Goal: Information Seeking & Learning: Compare options

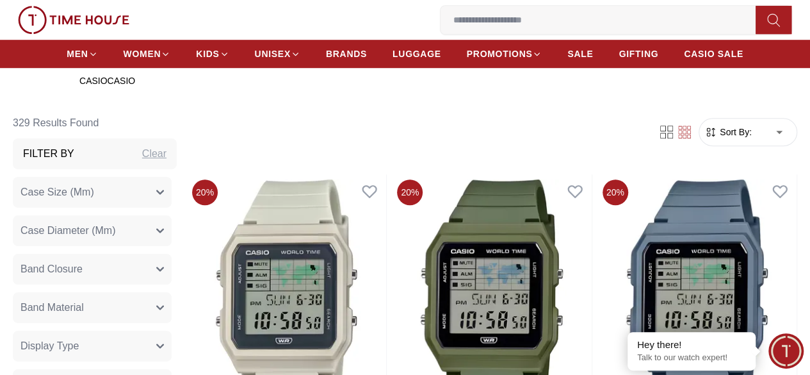
scroll to position [435, 0]
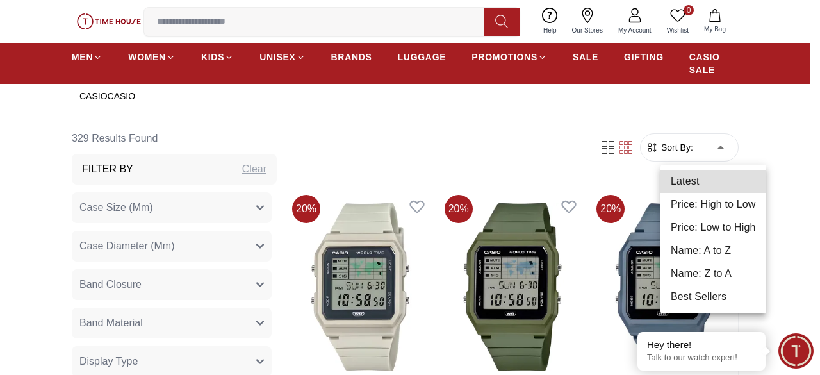
click at [0, 235] on div at bounding box center [410, 187] width 820 height 375
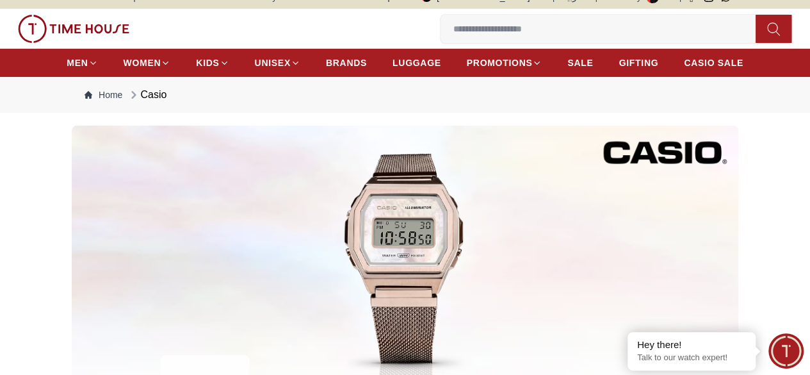
scroll to position [0, 0]
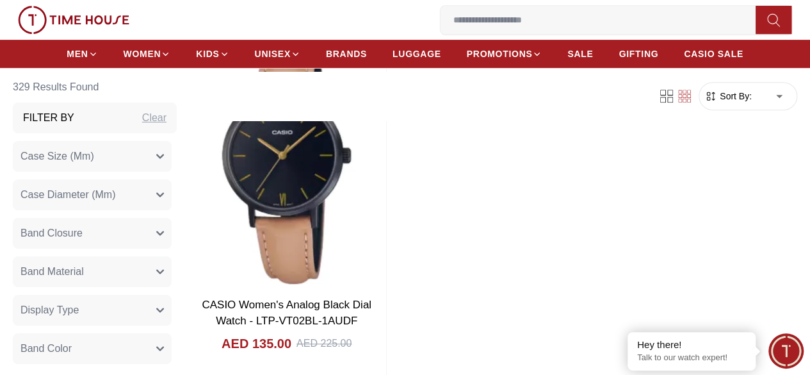
scroll to position [5162, 0]
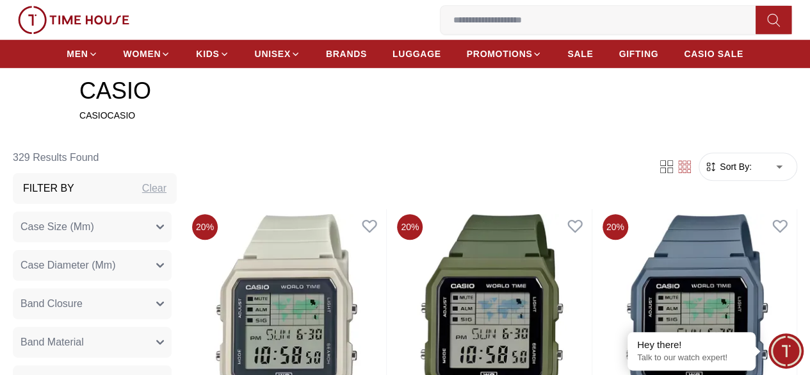
scroll to position [402, 0]
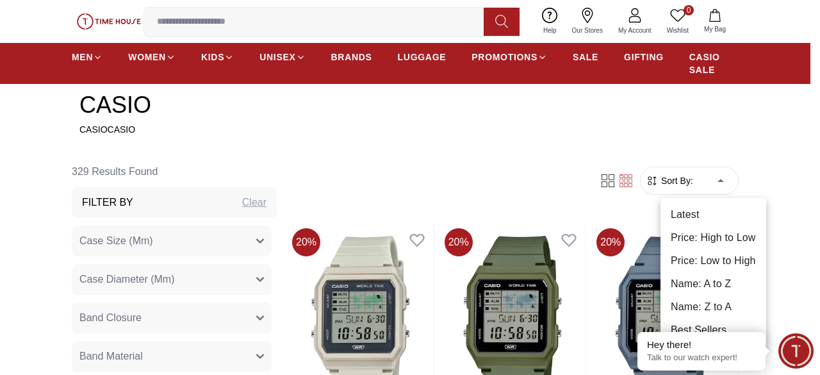
click at [686, 240] on li "Price: High to Low" at bounding box center [714, 237] width 106 height 23
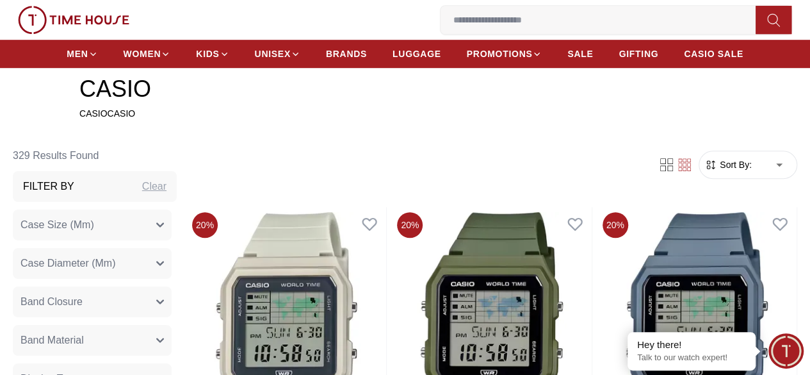
type input "*"
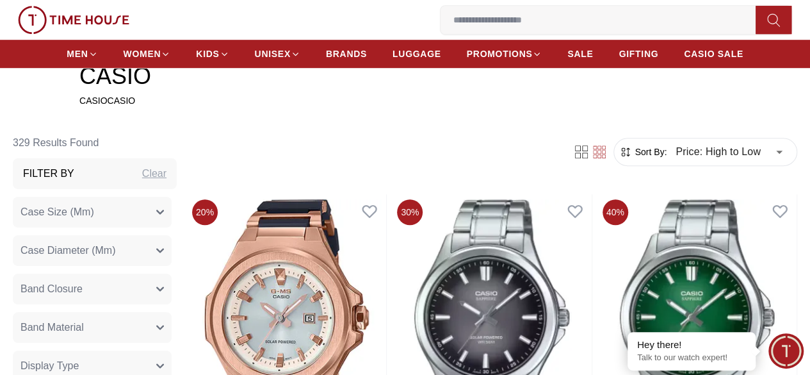
scroll to position [416, 0]
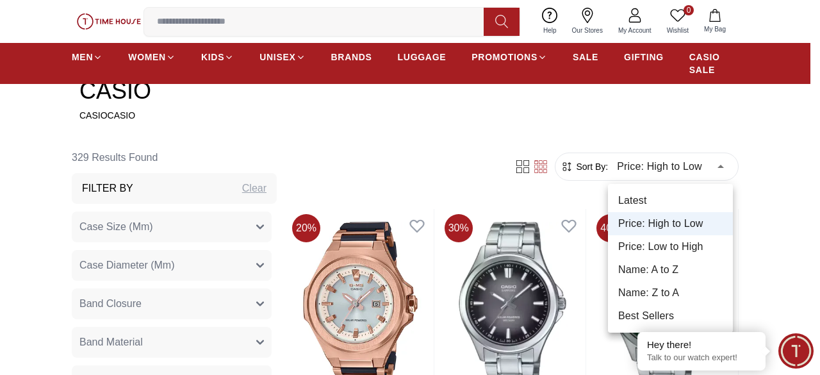
click at [780, 216] on div at bounding box center [410, 187] width 820 height 375
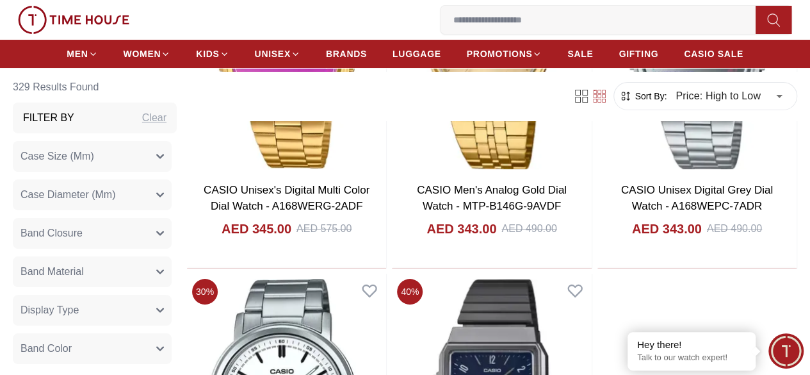
scroll to position [2454, 0]
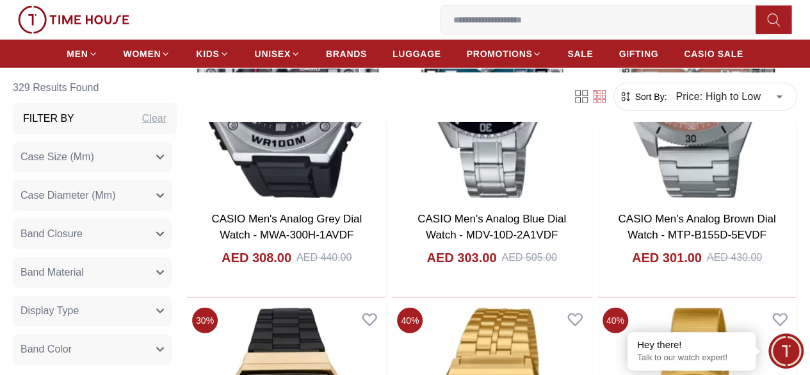
scroll to position [4203, 0]
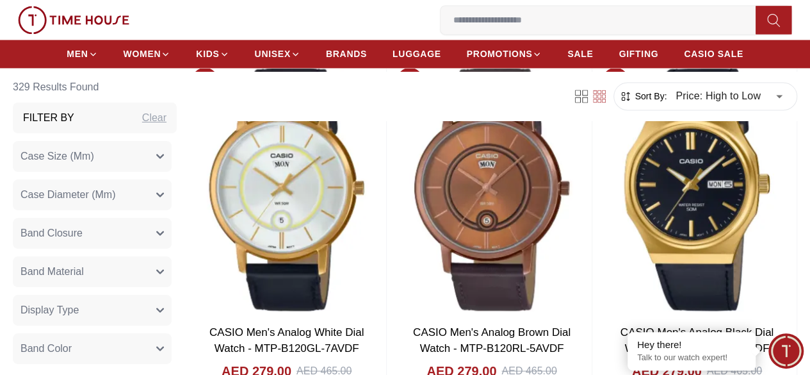
scroll to position [5843, 0]
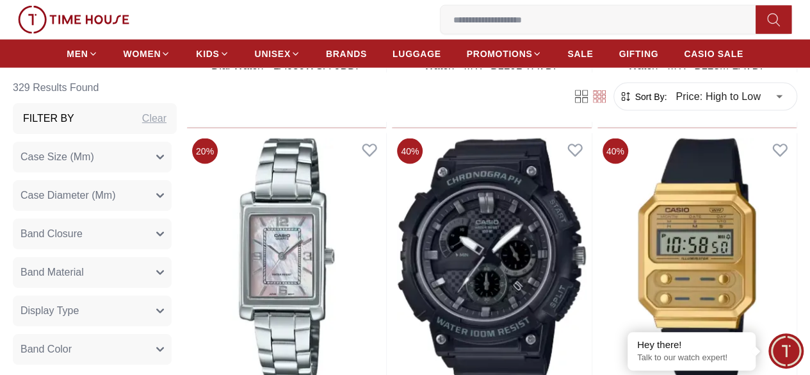
scroll to position [8600, 0]
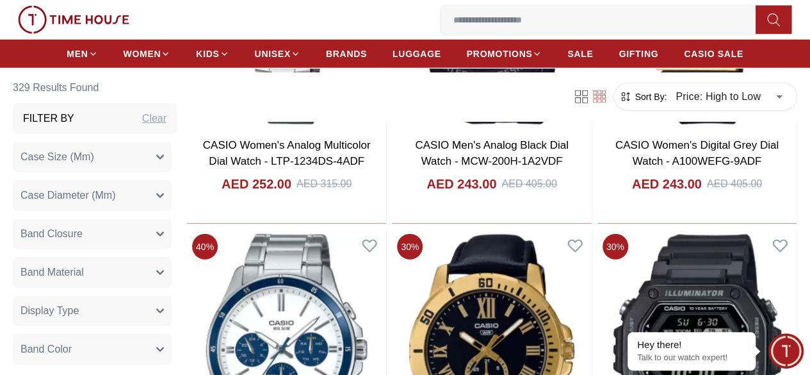
scroll to position [8906, 0]
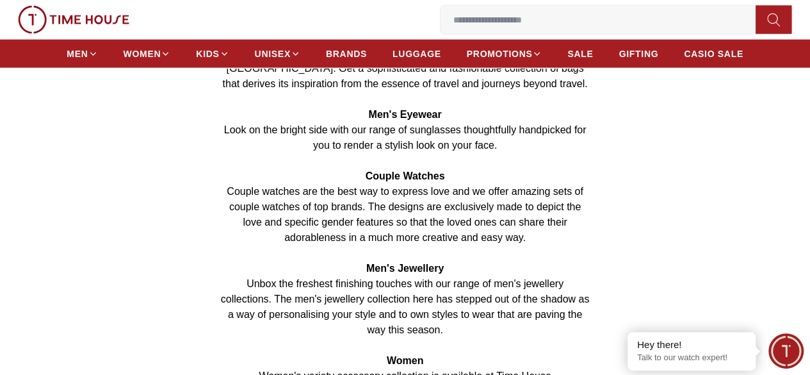
scroll to position [1454, 0]
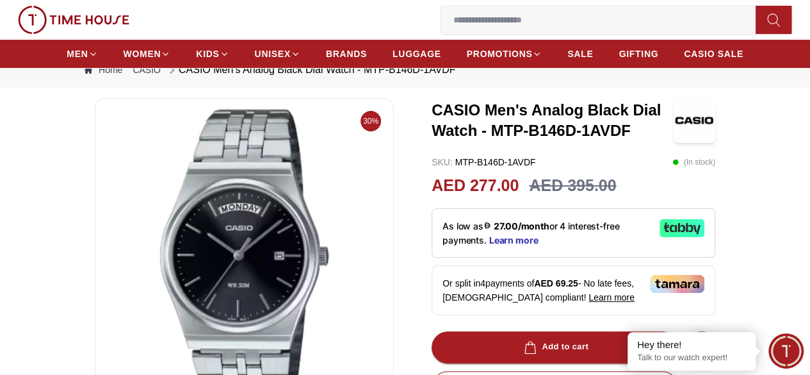
scroll to position [22, 0]
